Goal: Task Accomplishment & Management: Manage account settings

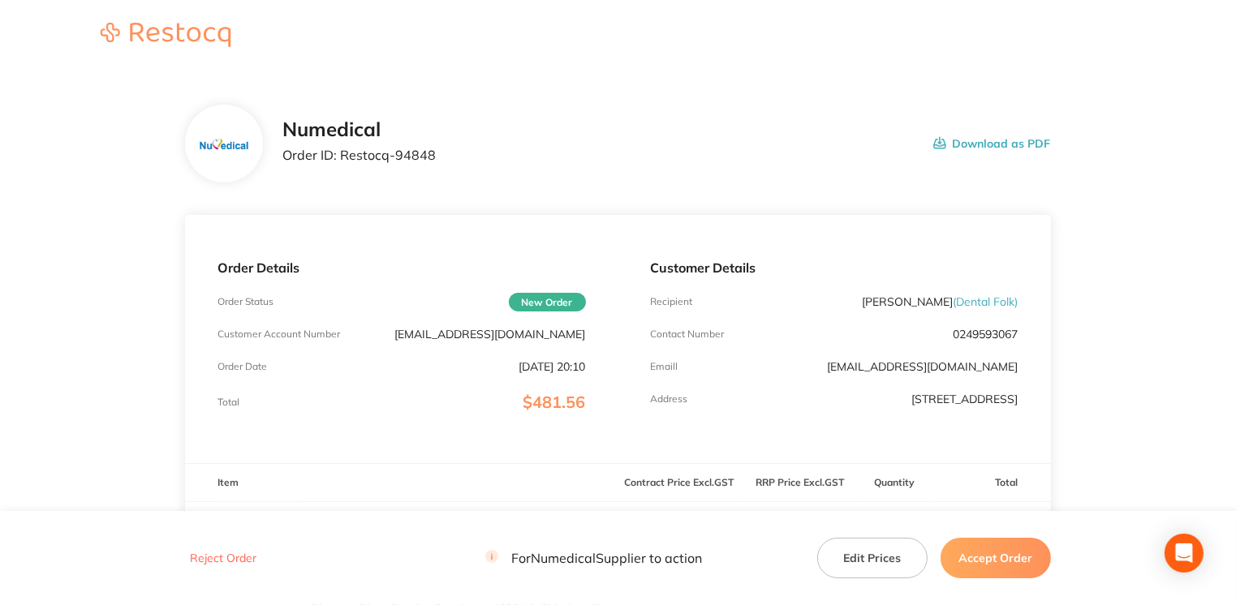
click at [1005, 567] on button "Accept Order" at bounding box center [996, 558] width 110 height 41
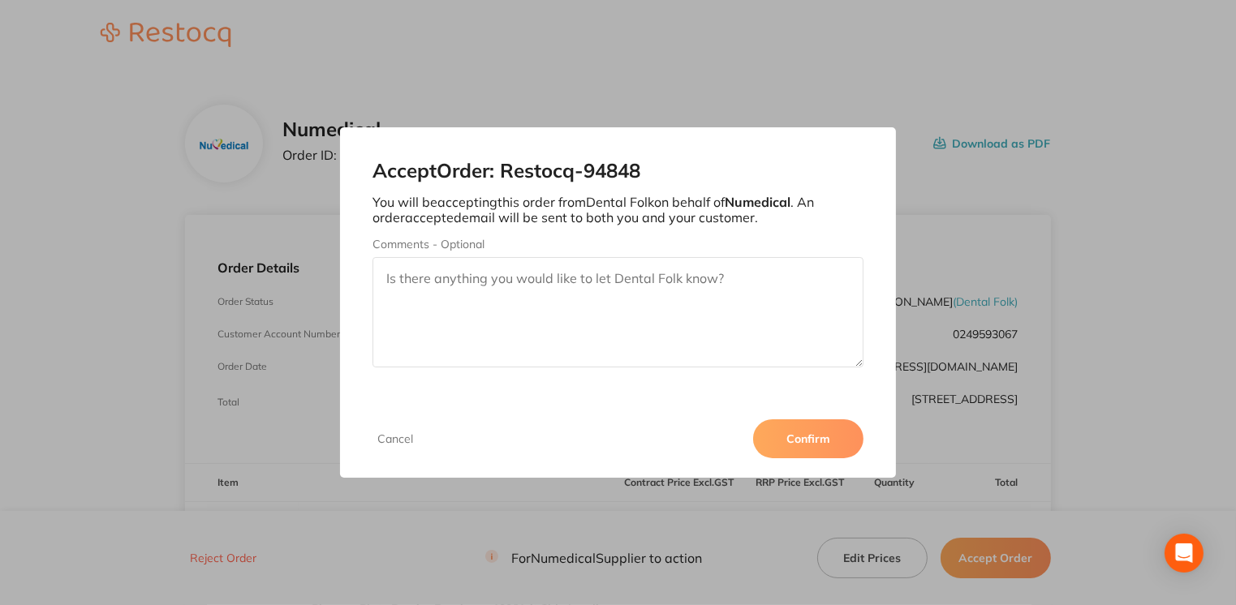
click at [829, 446] on button "Confirm" at bounding box center [808, 439] width 110 height 39
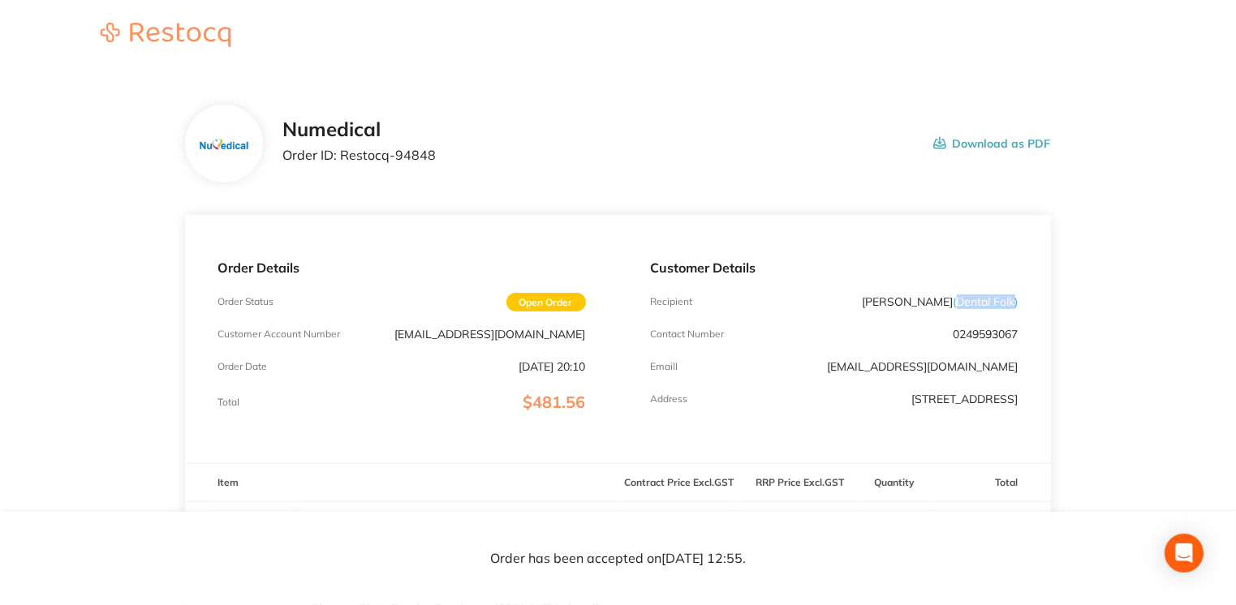
drag, startPoint x: 956, startPoint y: 295, endPoint x: 1013, endPoint y: 301, distance: 57.2
click at [1013, 301] on span "( Dental Folk )" at bounding box center [986, 302] width 65 height 15
drag, startPoint x: 1013, startPoint y: 301, endPoint x: 980, endPoint y: 304, distance: 32.6
copy span "Dental Folk"
drag, startPoint x: 341, startPoint y: 156, endPoint x: 444, endPoint y: 161, distance: 103.2
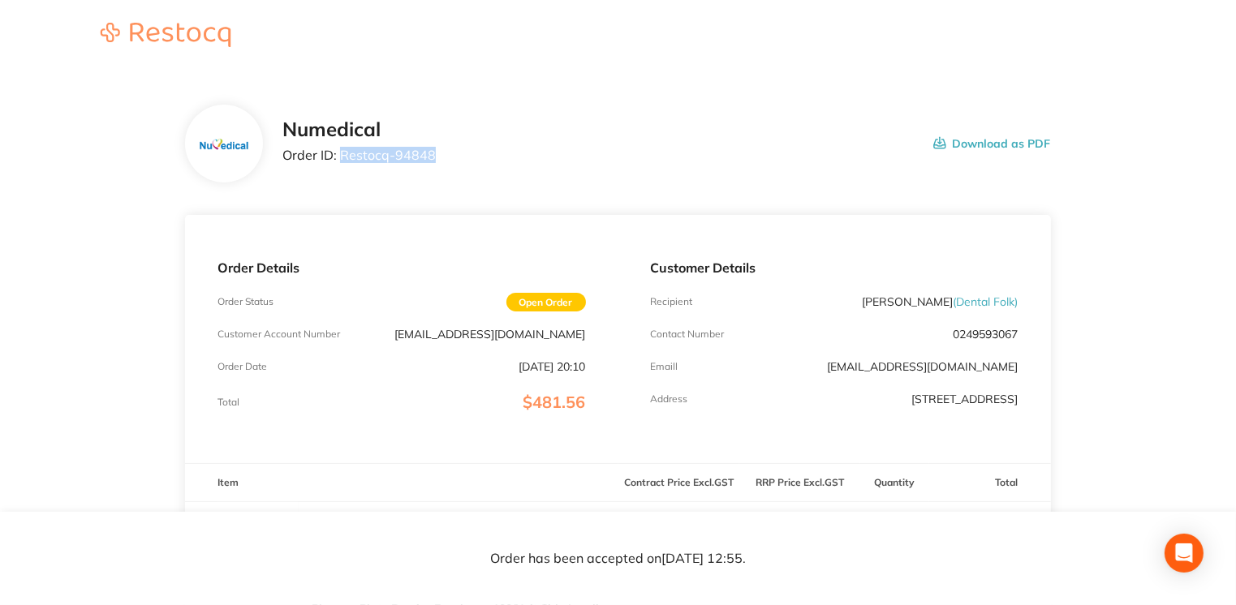
click at [444, 161] on div "Numedical Order ID: Restocq- 94848 Download as PDF" at bounding box center [666, 143] width 768 height 50
drag, startPoint x: 444, startPoint y: 161, endPoint x: 420, endPoint y: 157, distance: 23.9
copy p "Restocq- 94848"
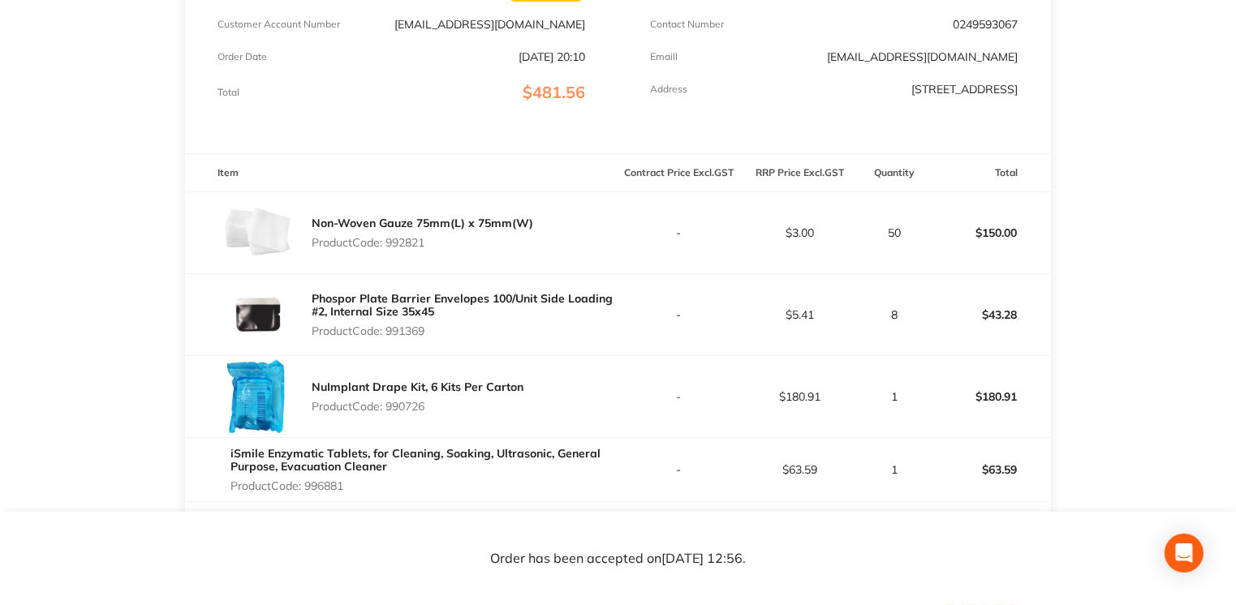
scroll to position [315, 0]
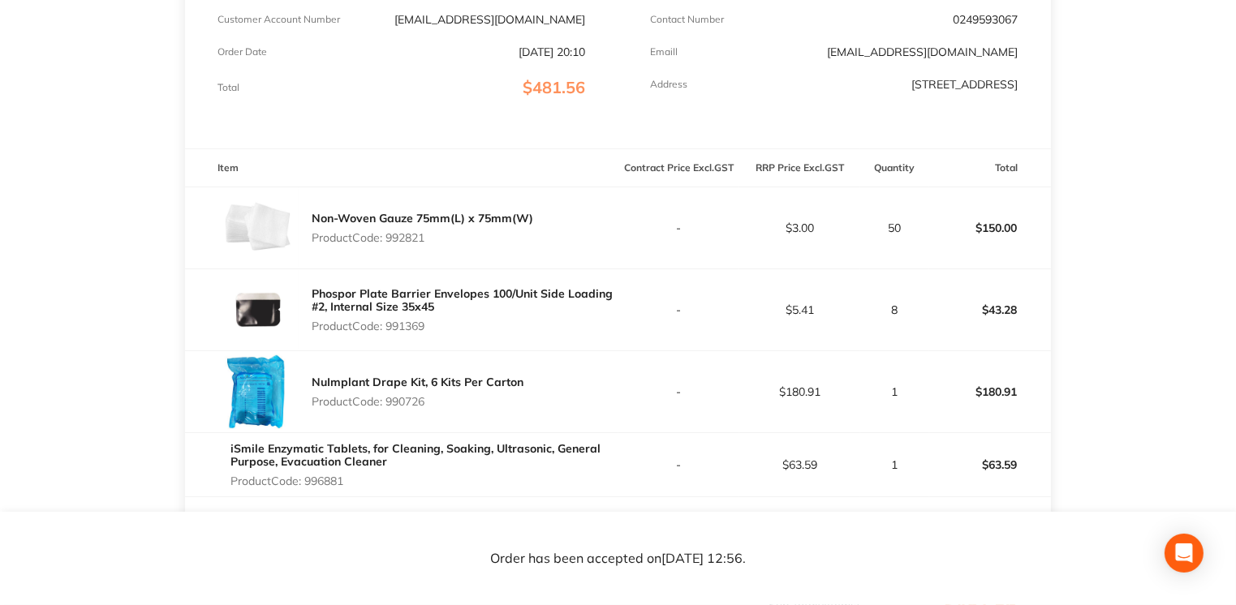
drag, startPoint x: 1234, startPoint y: 331, endPoint x: 1236, endPoint y: 441, distance: 109.6
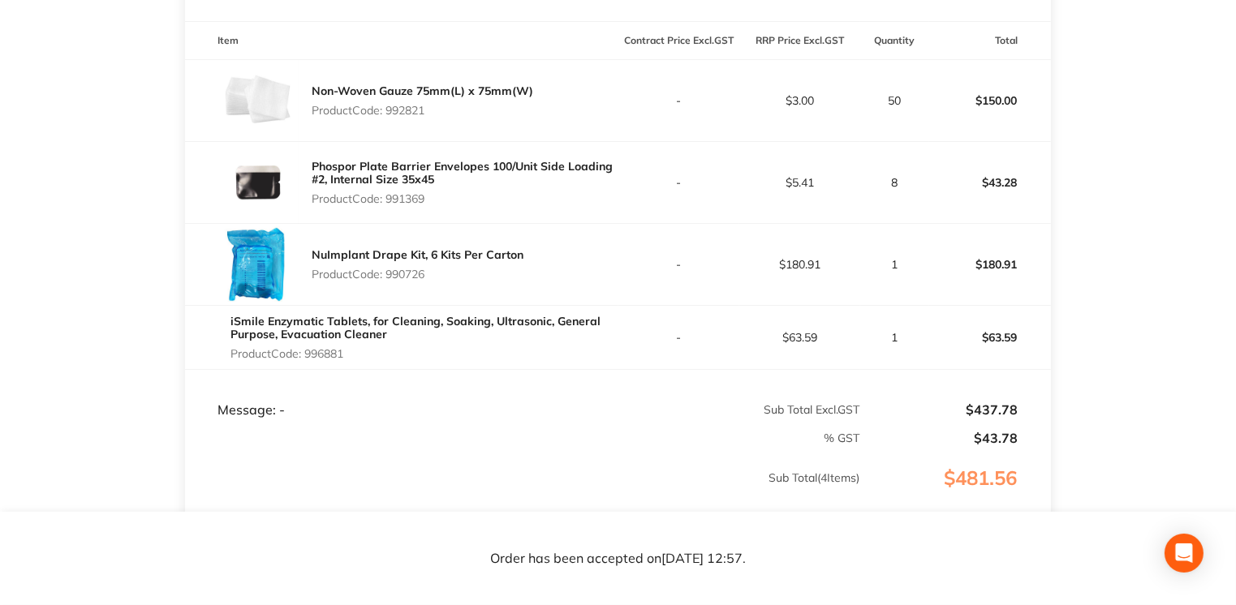
scroll to position [0, 0]
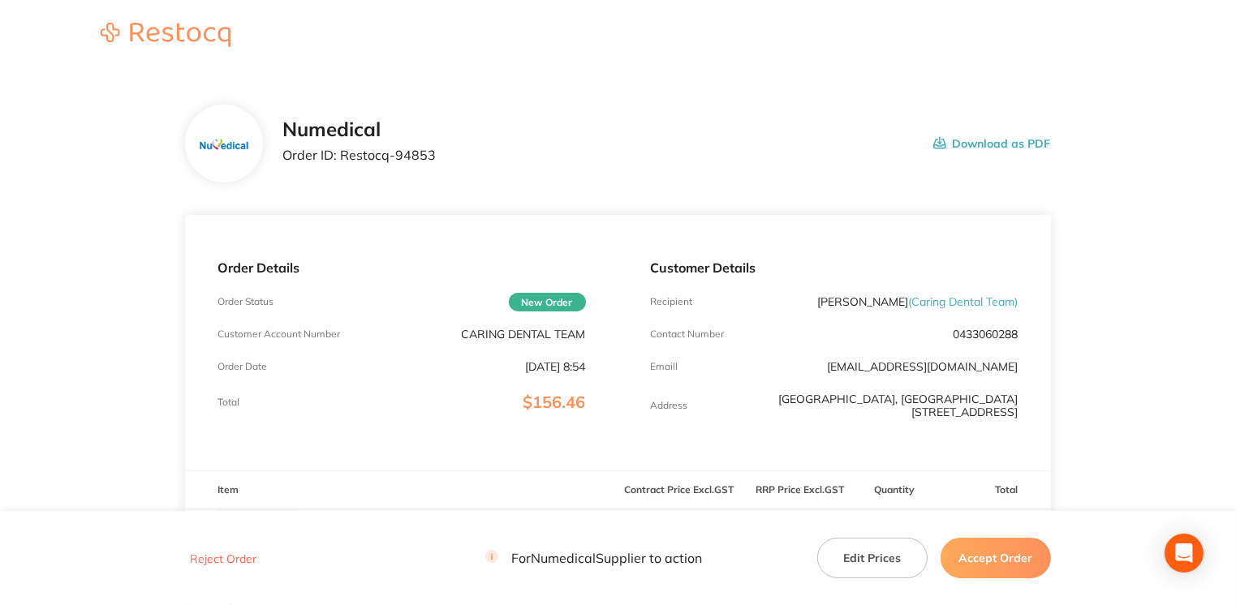
click at [1000, 565] on button "Accept Order" at bounding box center [996, 558] width 110 height 41
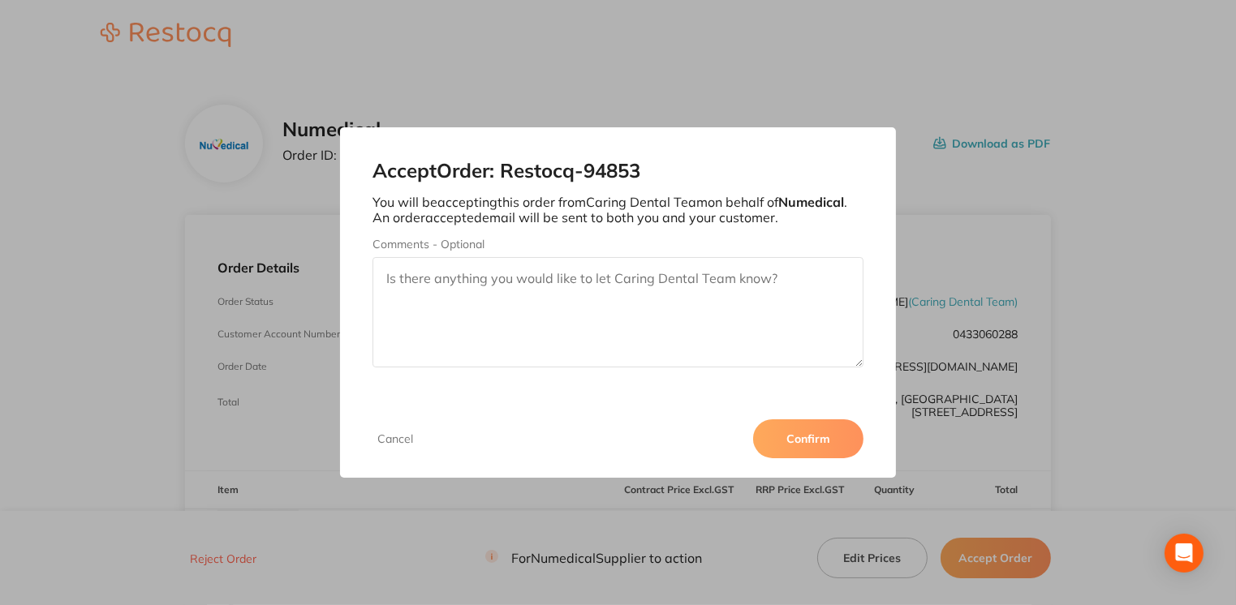
click at [811, 450] on button "Confirm" at bounding box center [808, 439] width 110 height 39
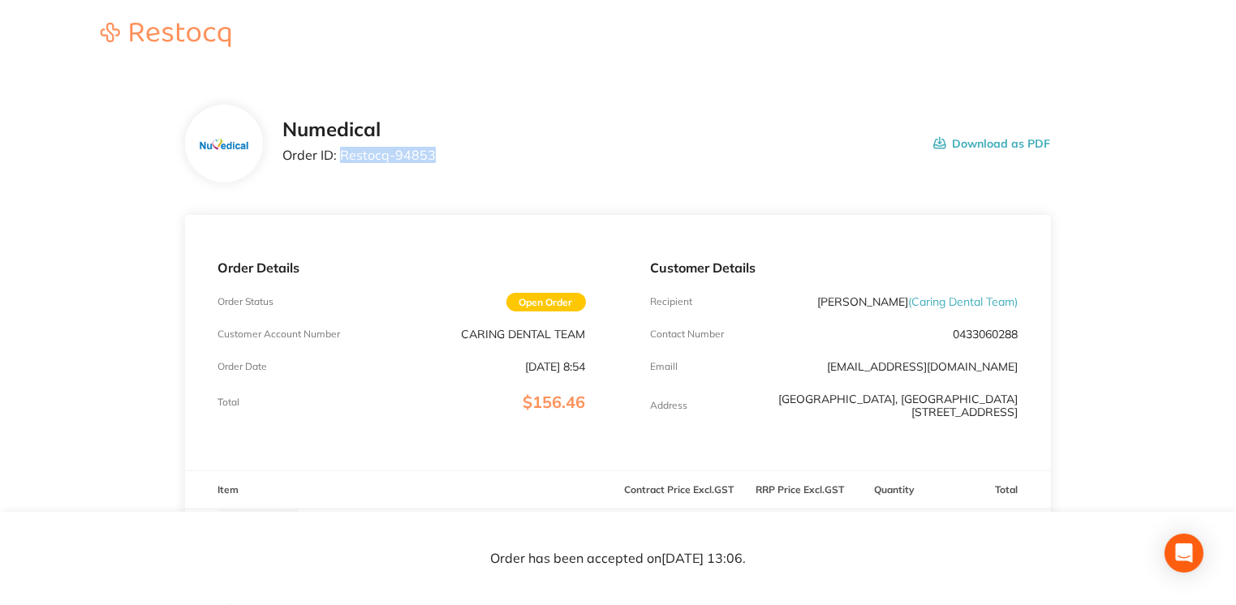
drag, startPoint x: 342, startPoint y: 161, endPoint x: 487, endPoint y: 161, distance: 145.3
click at [487, 161] on div "Numedical Order ID: Restocq- 94853 Download as PDF" at bounding box center [666, 143] width 768 height 50
drag, startPoint x: 487, startPoint y: 161, endPoint x: 390, endPoint y: 149, distance: 98.0
copy p "Restocq- 94853"
drag, startPoint x: 1235, startPoint y: 272, endPoint x: 1229, endPoint y: 300, distance: 29.0
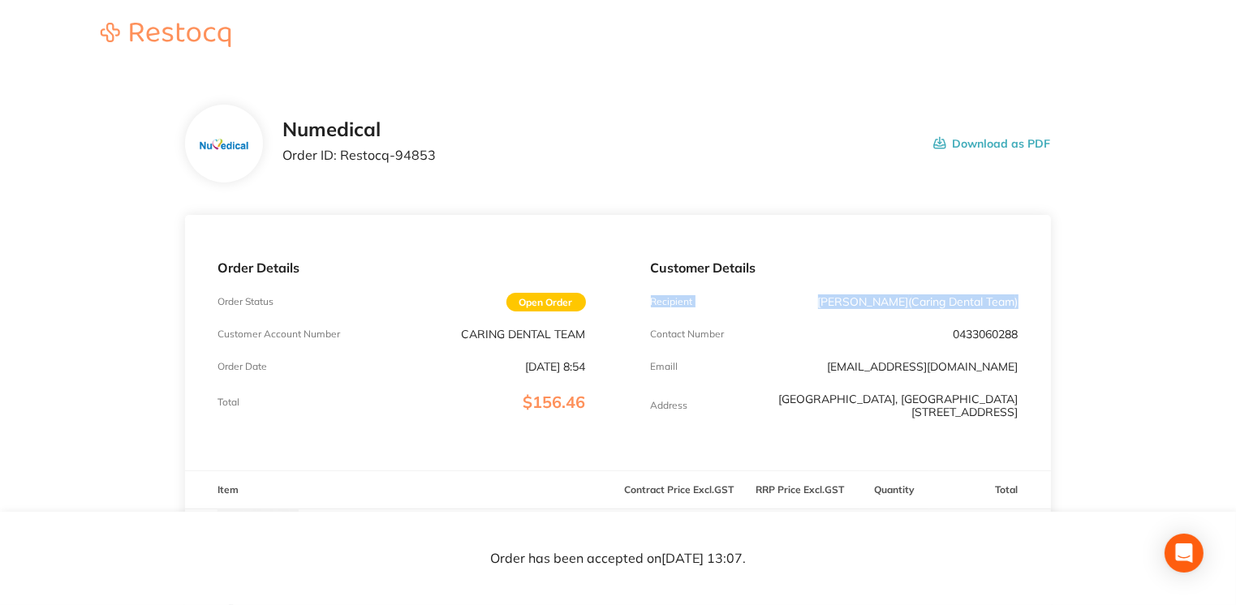
click at [1229, 300] on main "Numedical Order ID: Restocq- 94853 Download as PDF Order Details Order Status O…" at bounding box center [618, 564] width 1236 height 985
click at [1235, 304] on main "Numedical Order ID: Restocq- 94853 Download as PDF Order Details Order Status O…" at bounding box center [618, 564] width 1236 height 985
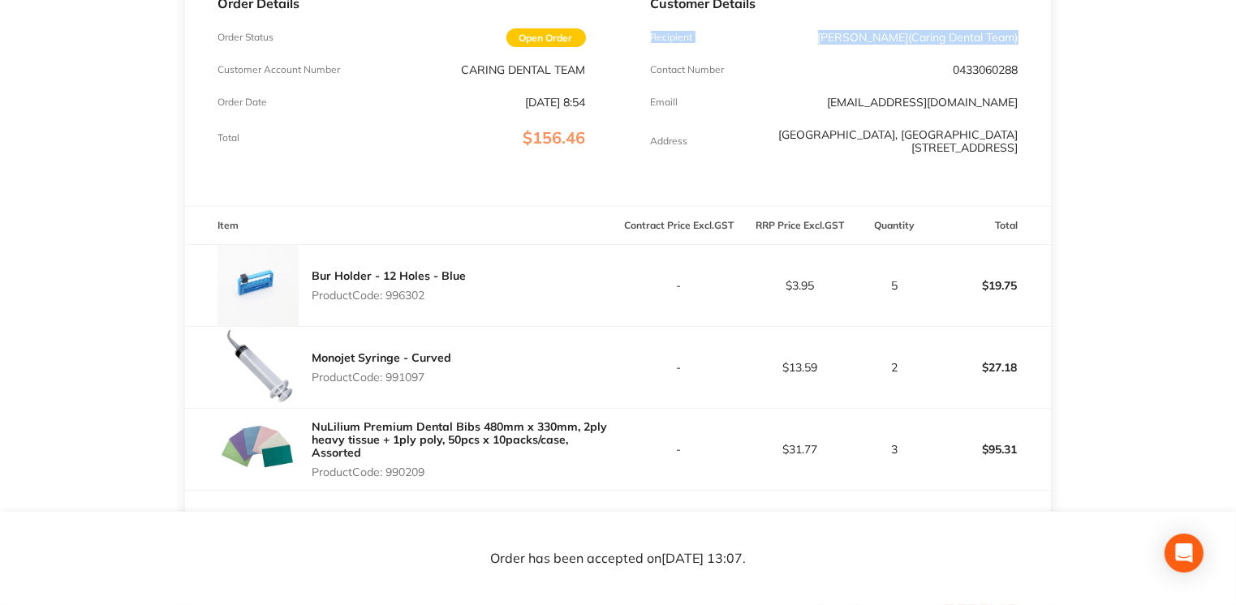
scroll to position [272, 0]
